Goal: Information Seeking & Learning: Check status

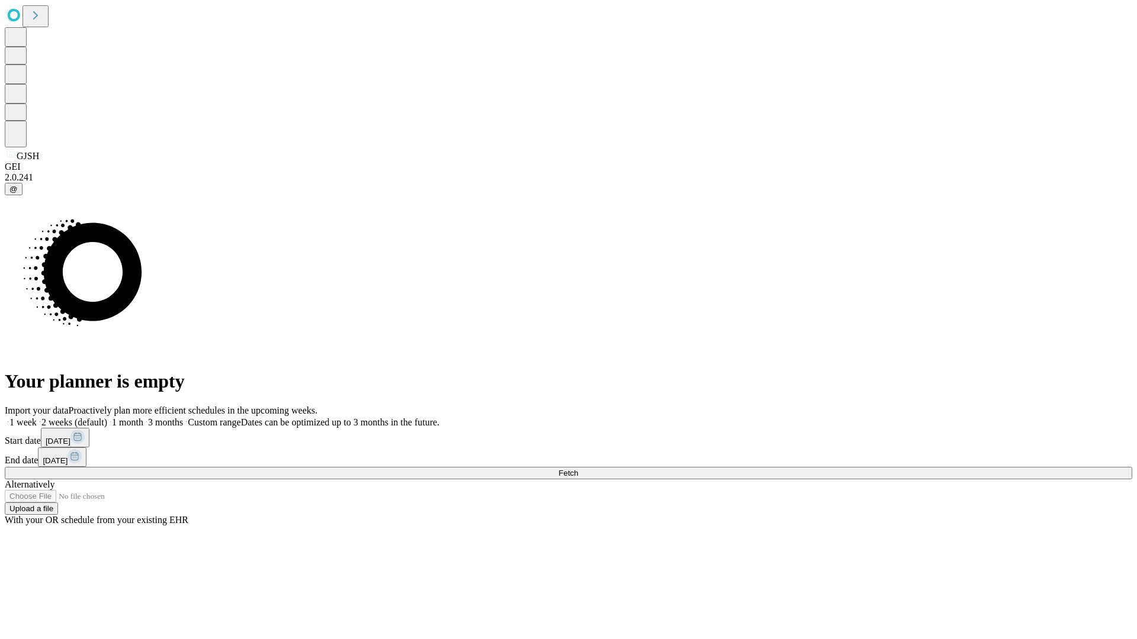
click at [578, 469] on span "Fetch" at bounding box center [568, 473] width 20 height 9
